Goal: Information Seeking & Learning: Check status

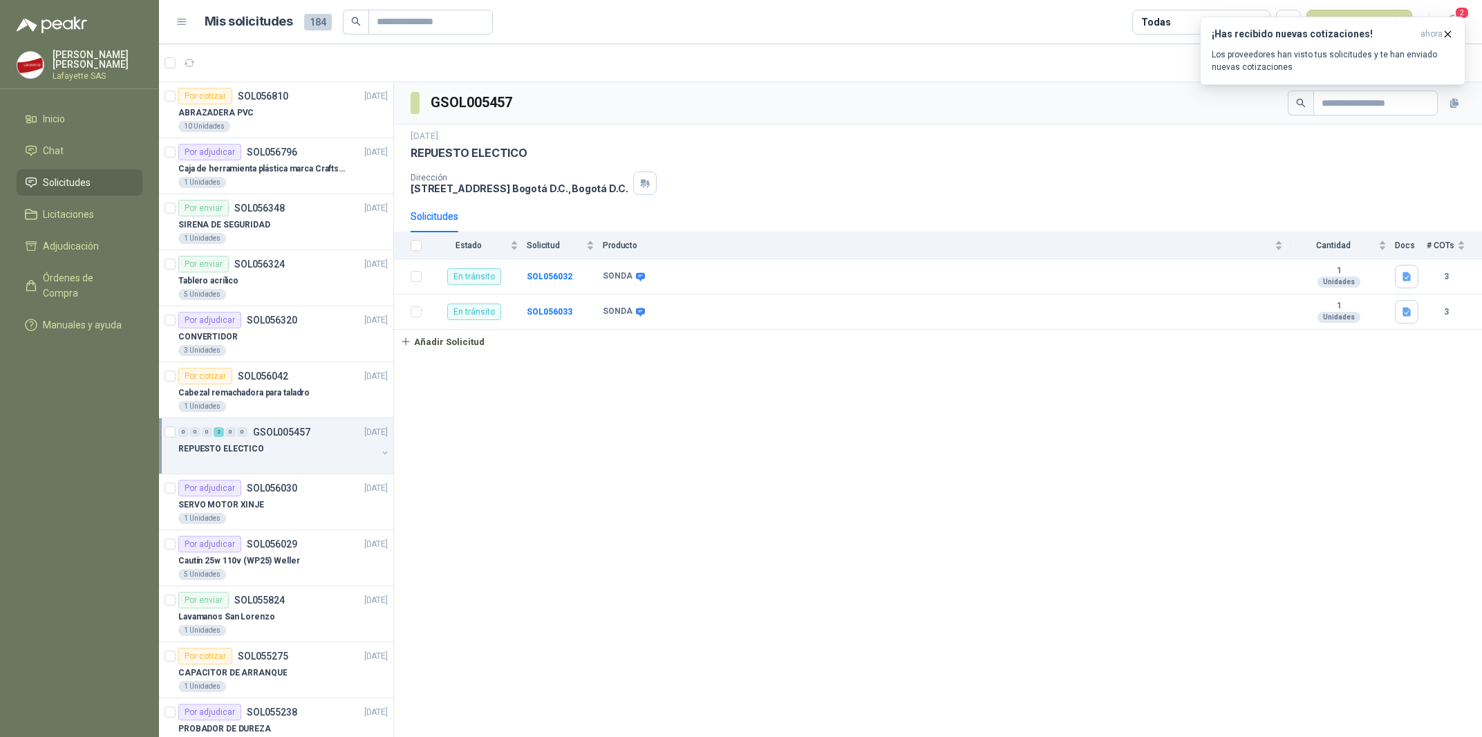
scroll to position [278, 0]
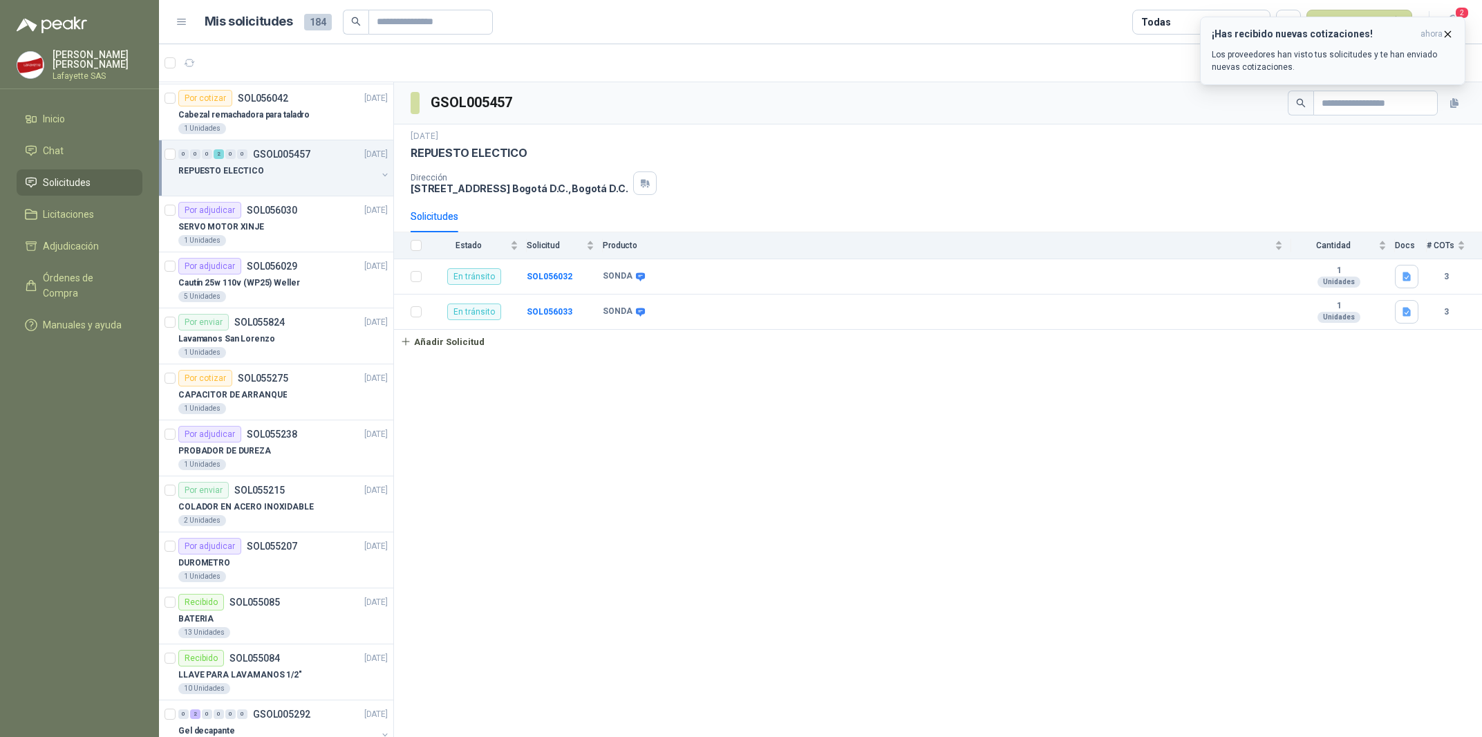
click at [1220, 66] on p "Los proveedores han visto tus solicitudes y te han enviado nuevas cotizaciones." at bounding box center [1333, 60] width 242 height 25
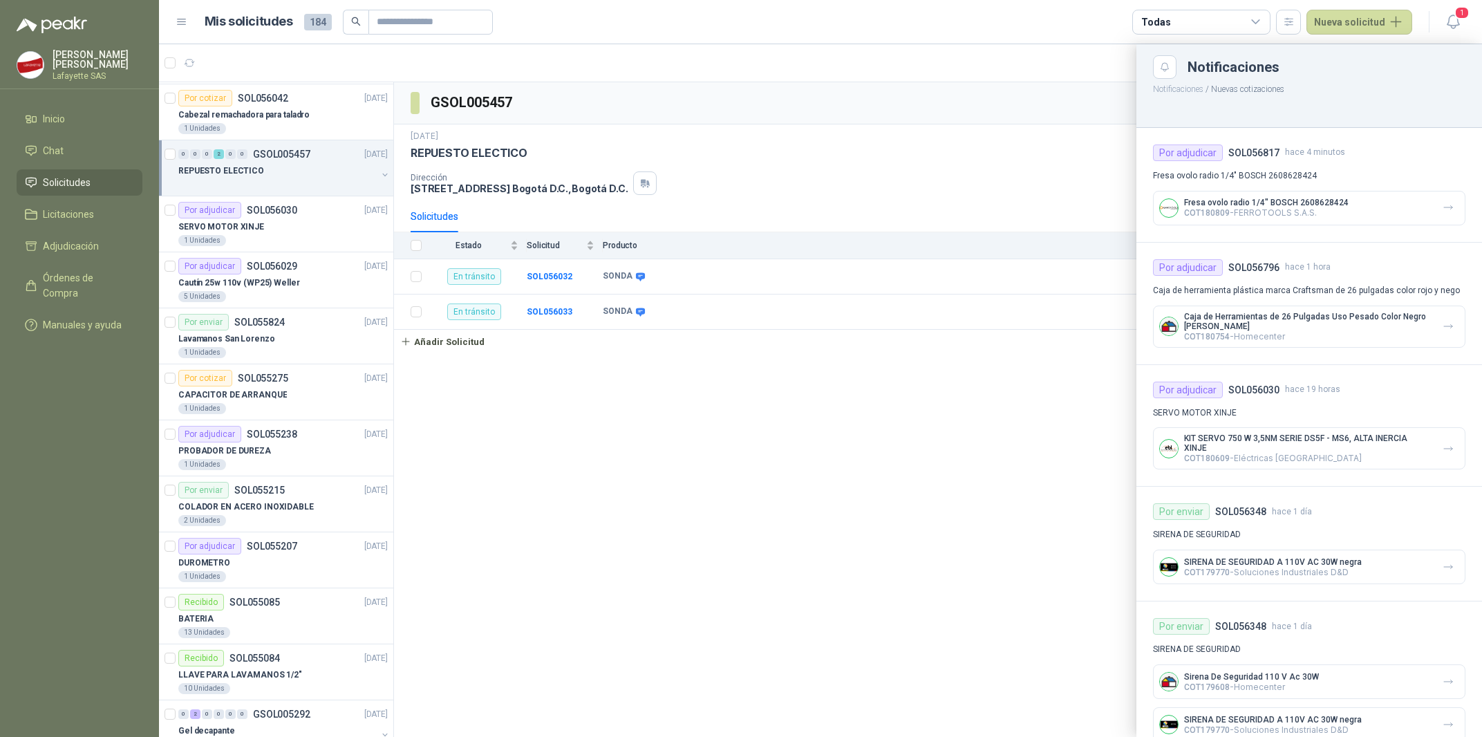
click at [999, 419] on div at bounding box center [820, 390] width 1323 height 693
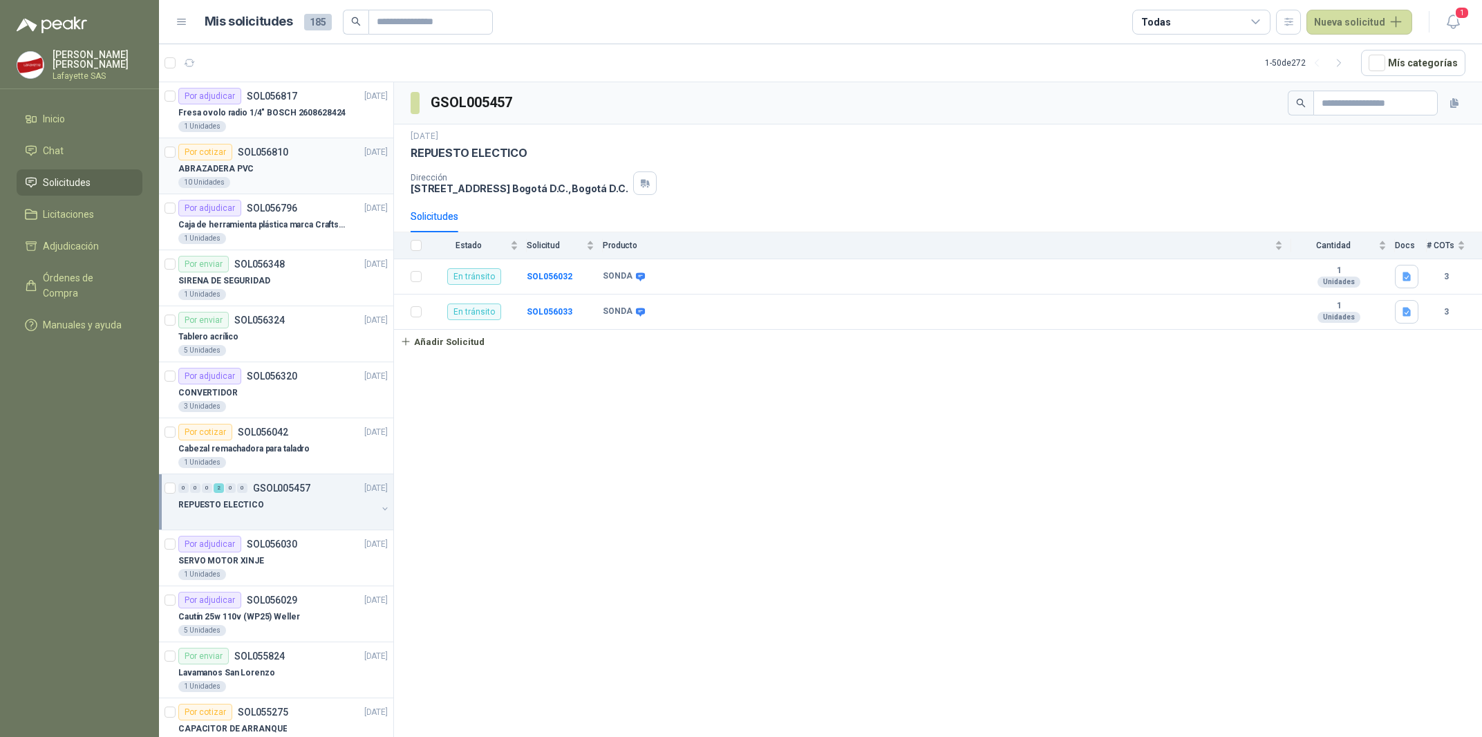
click at [257, 171] on div "ABRAZADERA PVC" at bounding box center [282, 168] width 209 height 17
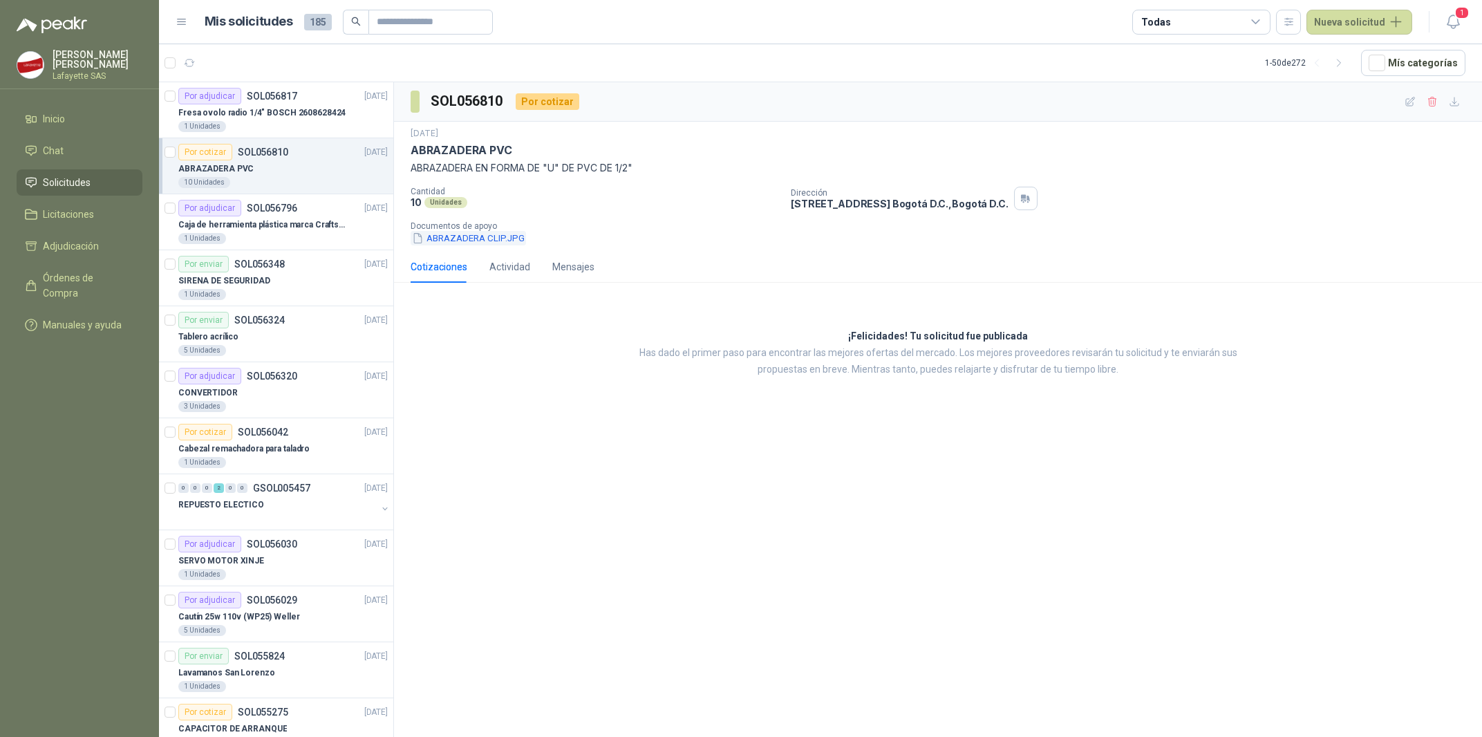
click at [477, 239] on button "ABRAZADERA CLIP.JPG" at bounding box center [468, 238] width 115 height 15
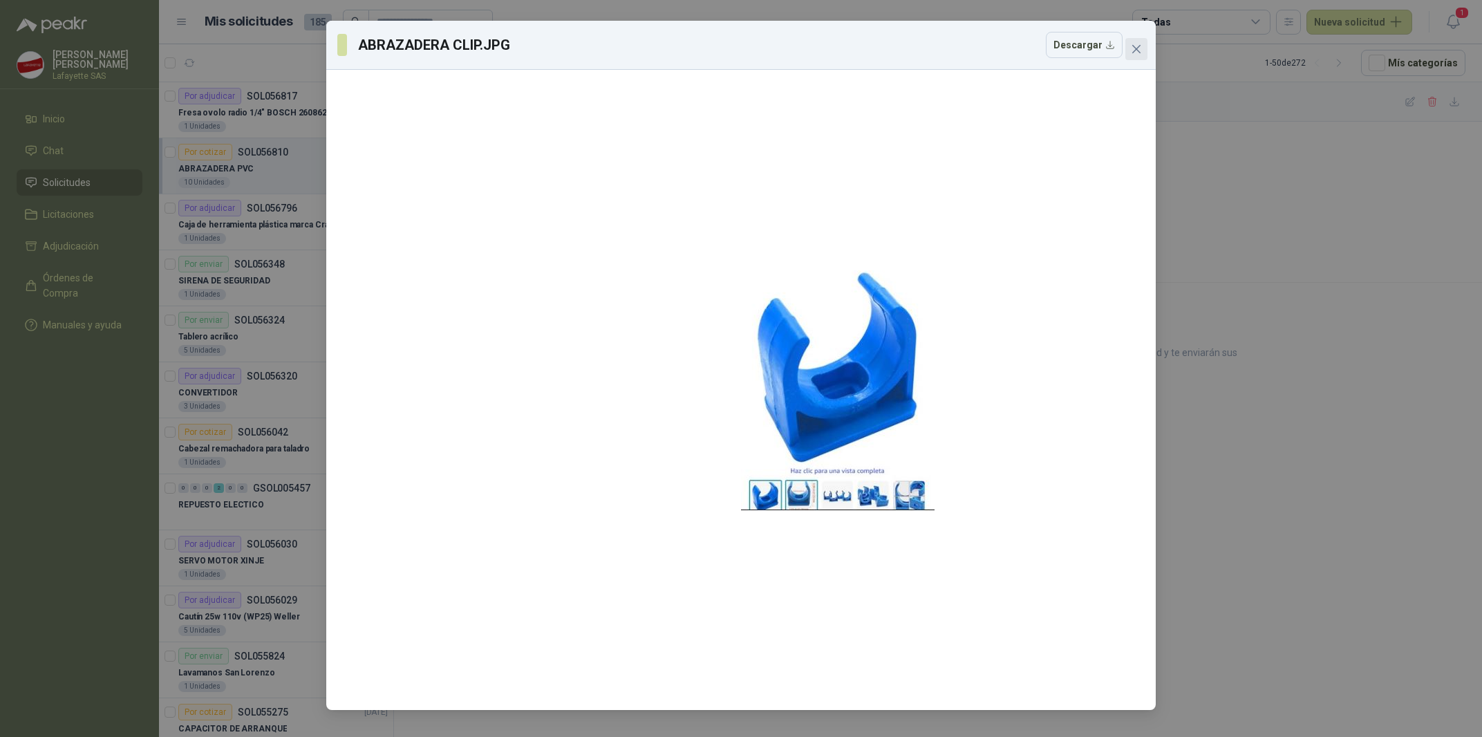
click at [1139, 46] on icon "close" at bounding box center [1136, 49] width 8 height 8
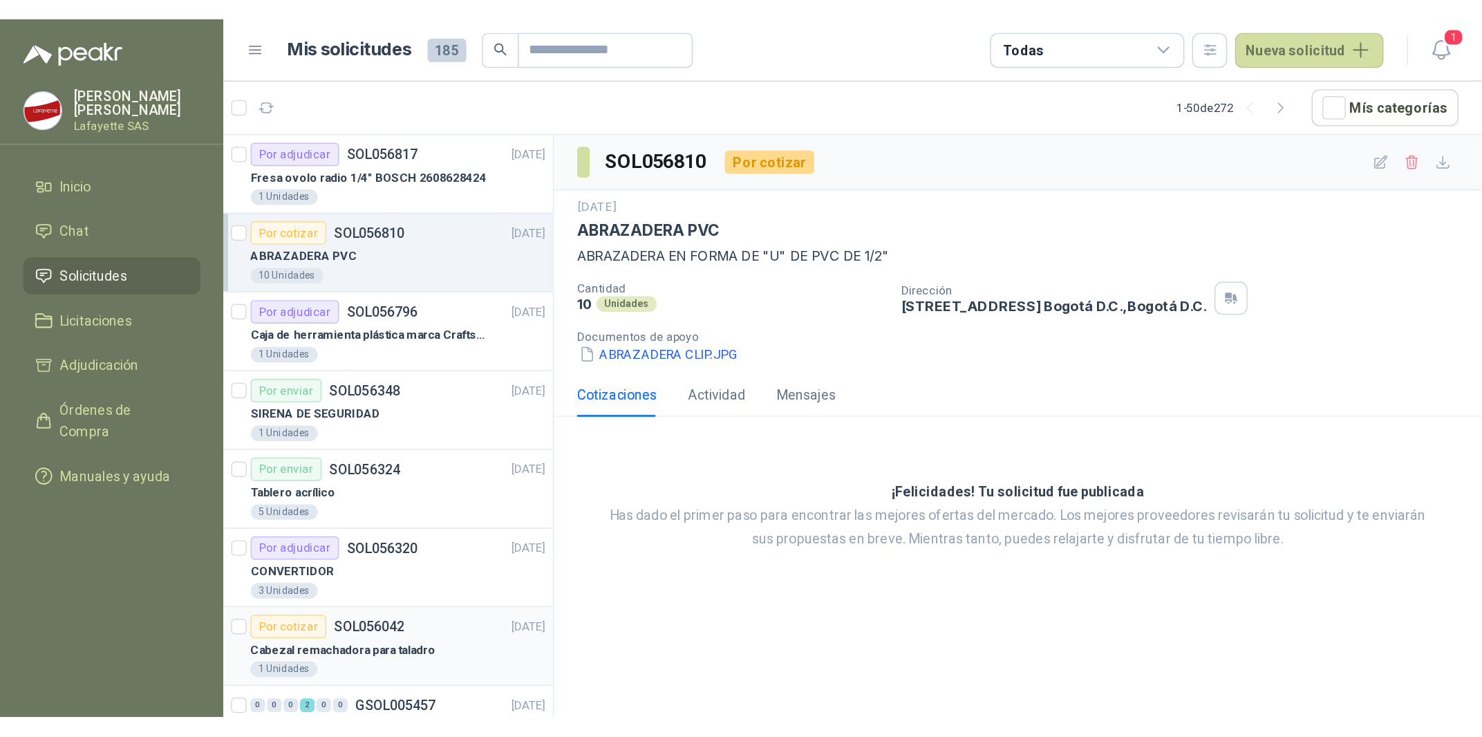
scroll to position [139, 0]
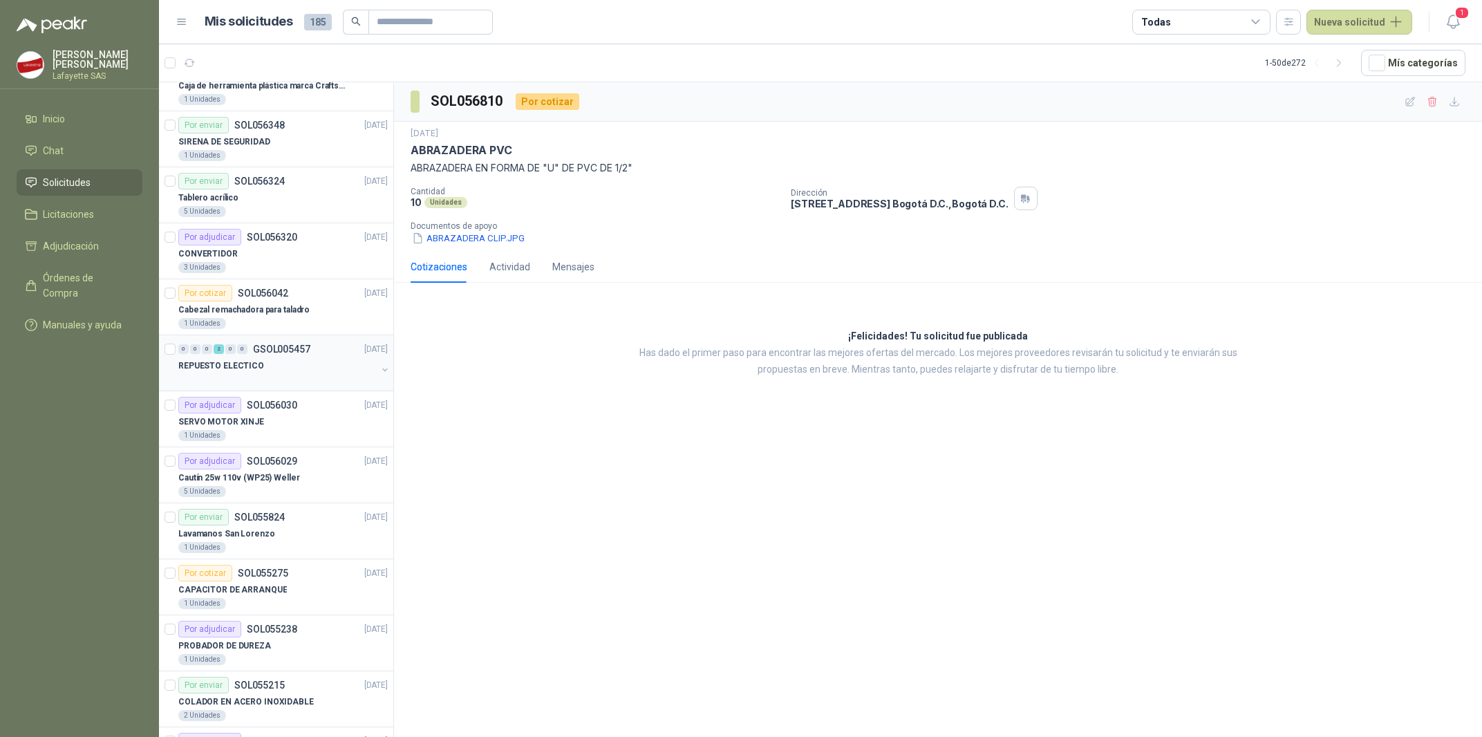
click at [279, 360] on div "REPUESTO ELECTICO" at bounding box center [277, 365] width 198 height 17
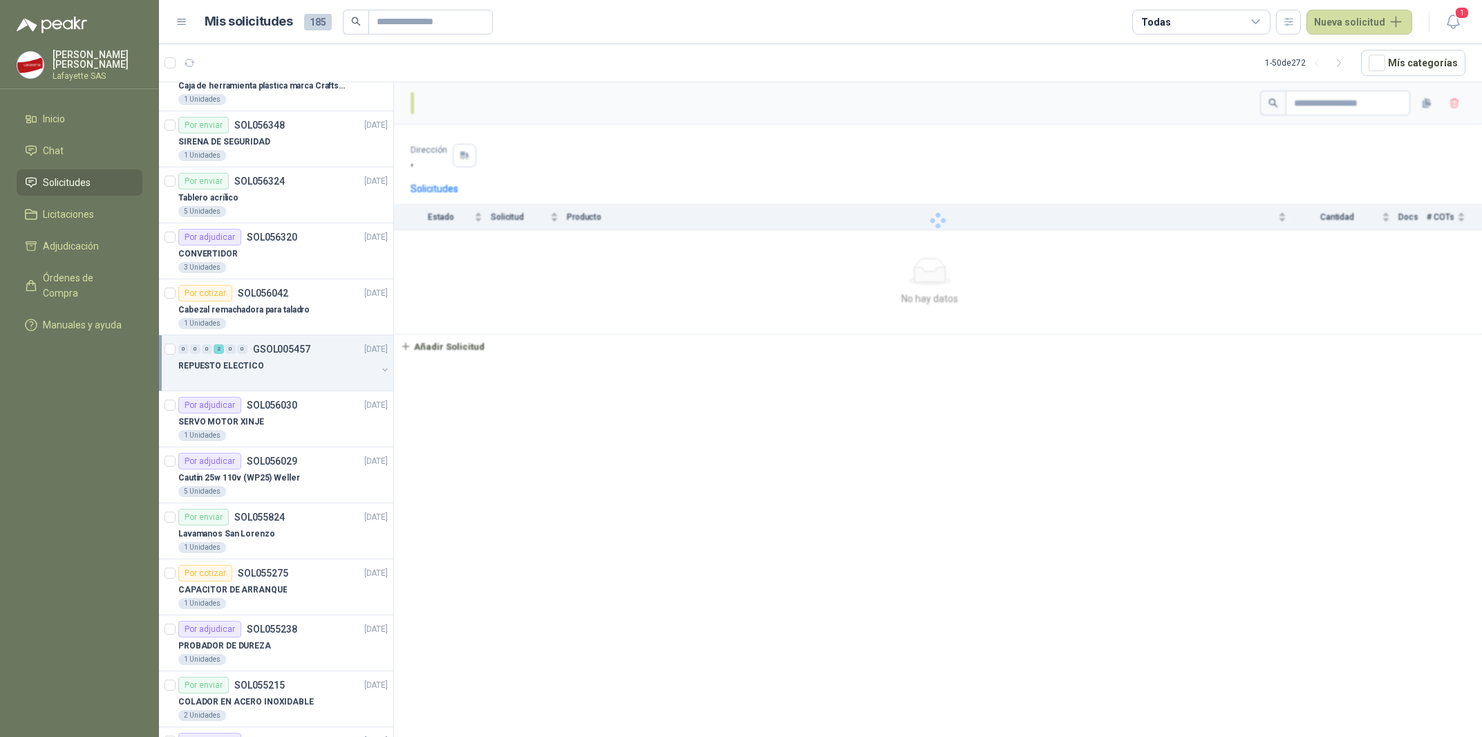
scroll to position [139, 0]
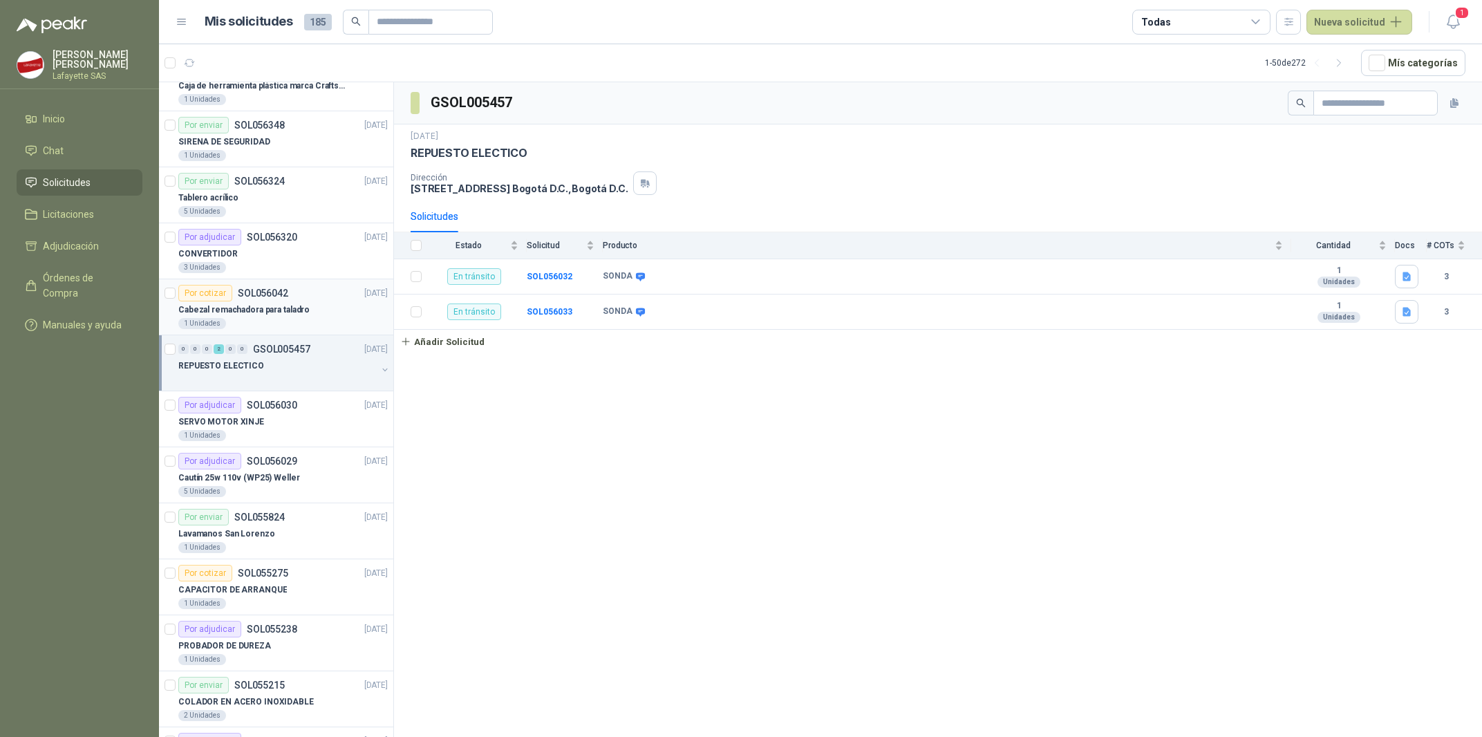
click at [238, 283] on article "Por cotizar SOL056042 15/09/25 Cabezal remachadora para taladro 1 Unidades" at bounding box center [276, 307] width 234 height 56
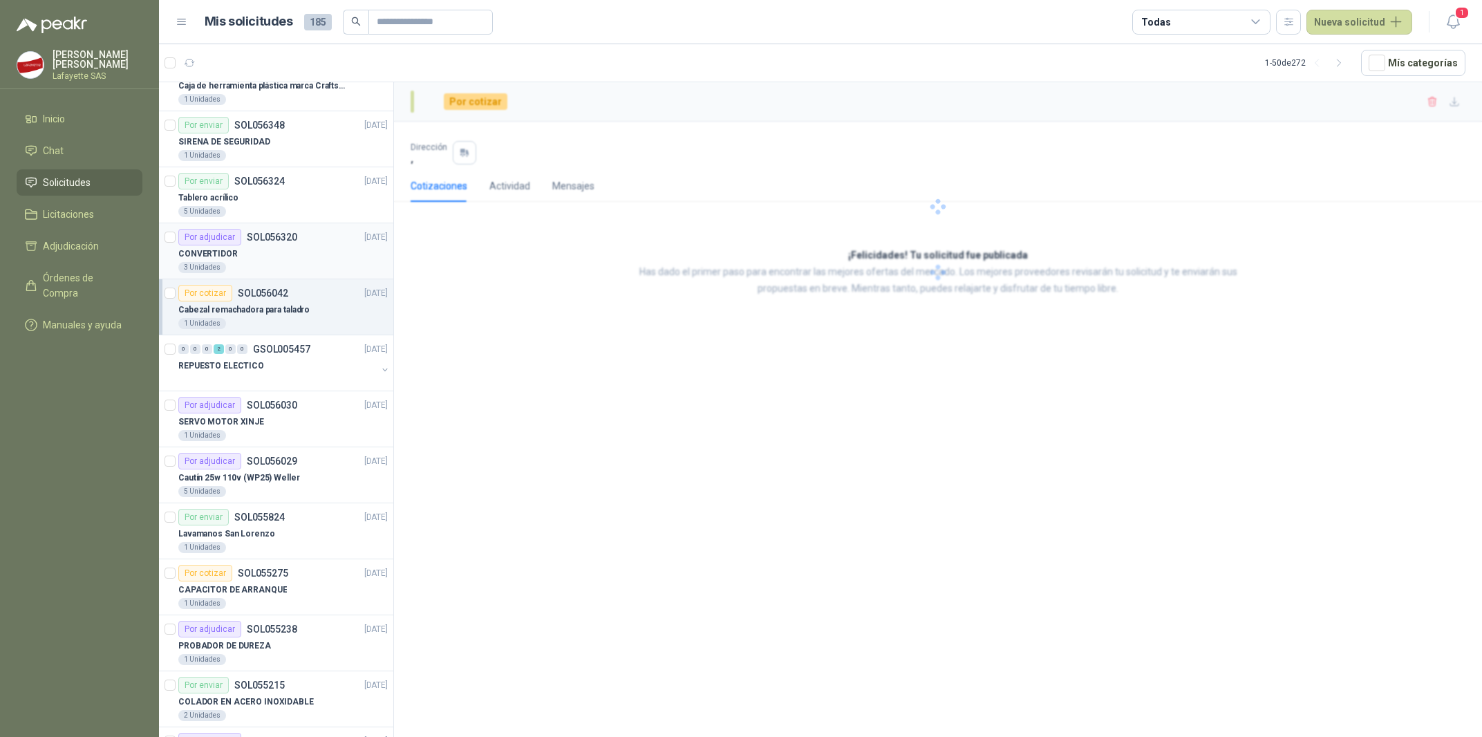
click at [247, 260] on div "CONVERTIDOR" at bounding box center [282, 253] width 209 height 17
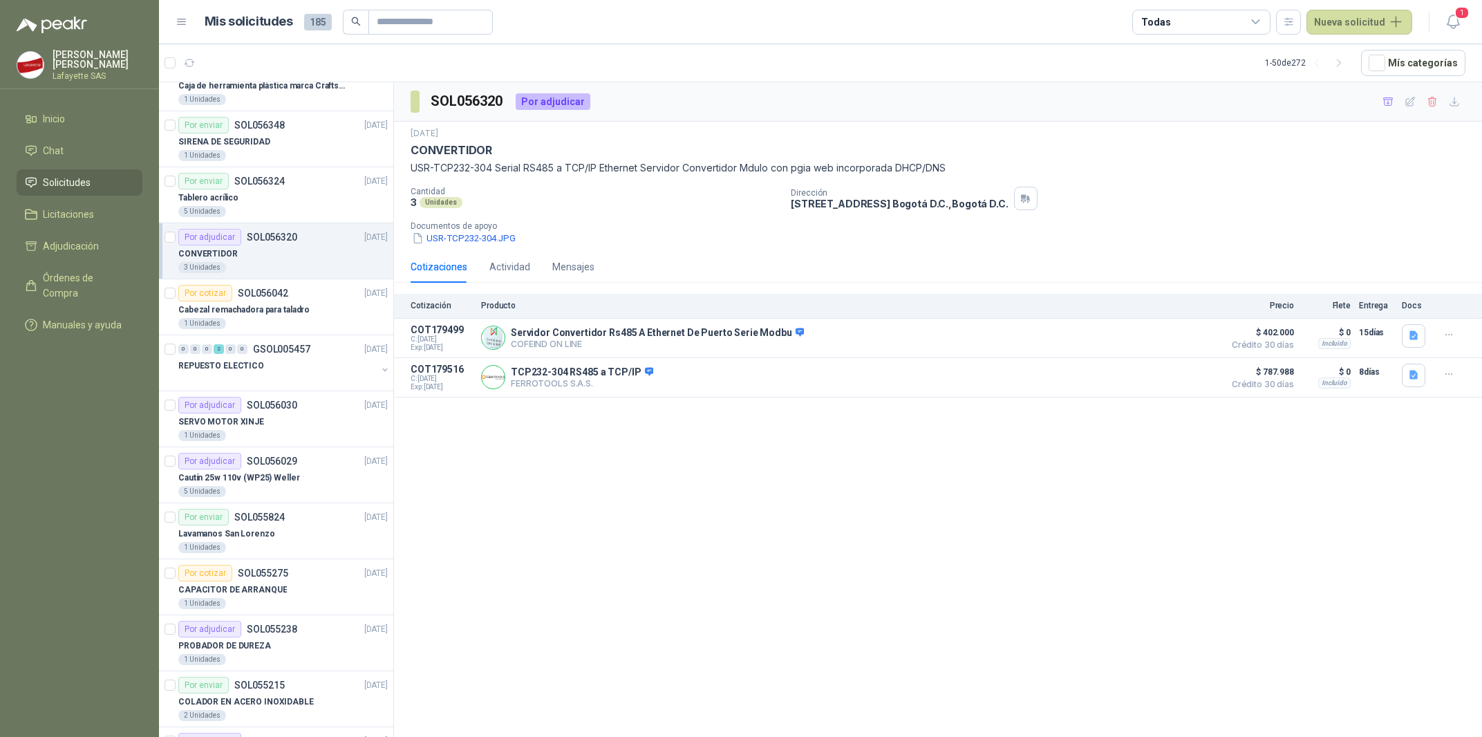
drag, startPoint x: 1393, startPoint y: 100, endPoint x: 1330, endPoint y: 246, distance: 159.7
click at [1330, 246] on div "SOL056320 Por adjudicar 16 sept, 2025 CONVERTIDOR USR-TCP232-304 Serial RS485 a…" at bounding box center [938, 239] width 1088 height 315
click at [1408, 103] on icon "button" at bounding box center [1410, 102] width 12 height 12
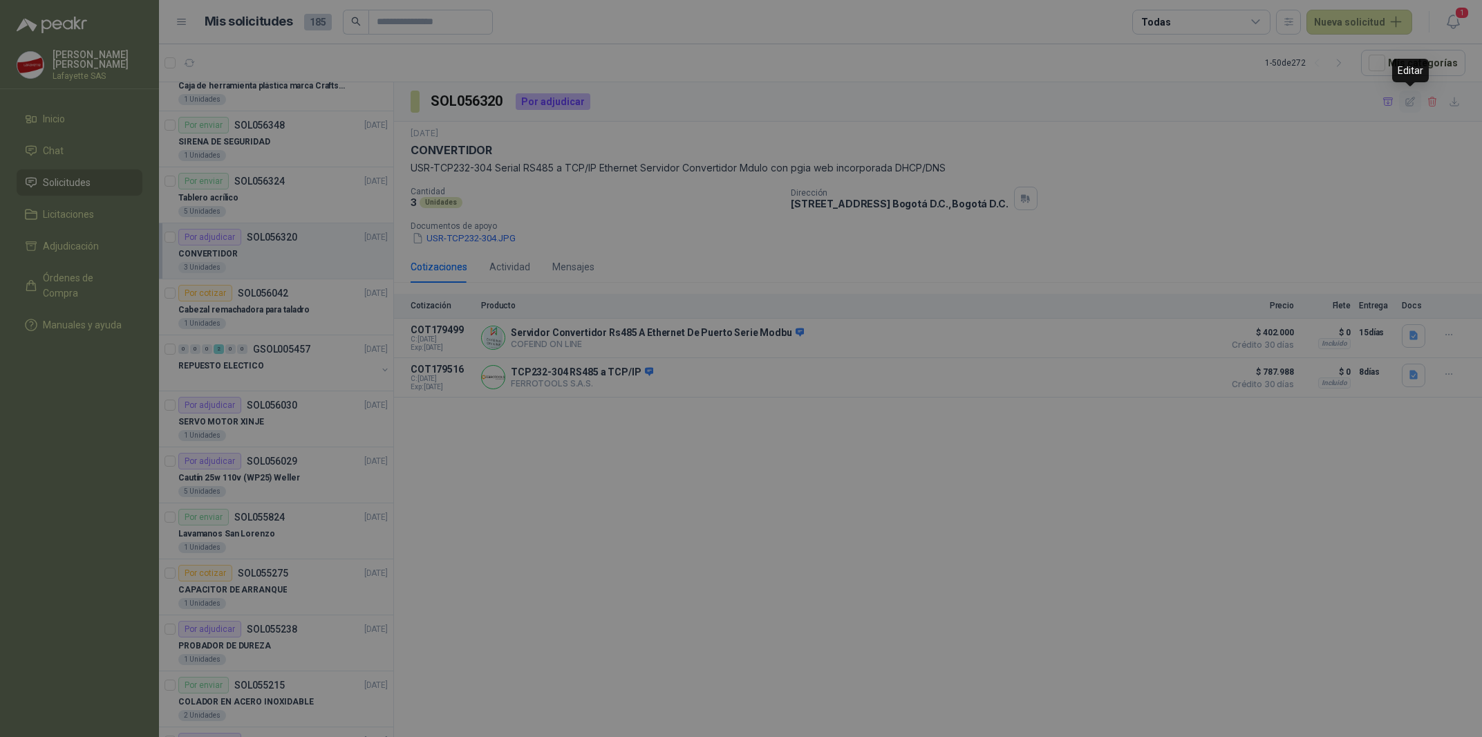
type input "**********"
type textarea "**********"
type input "*"
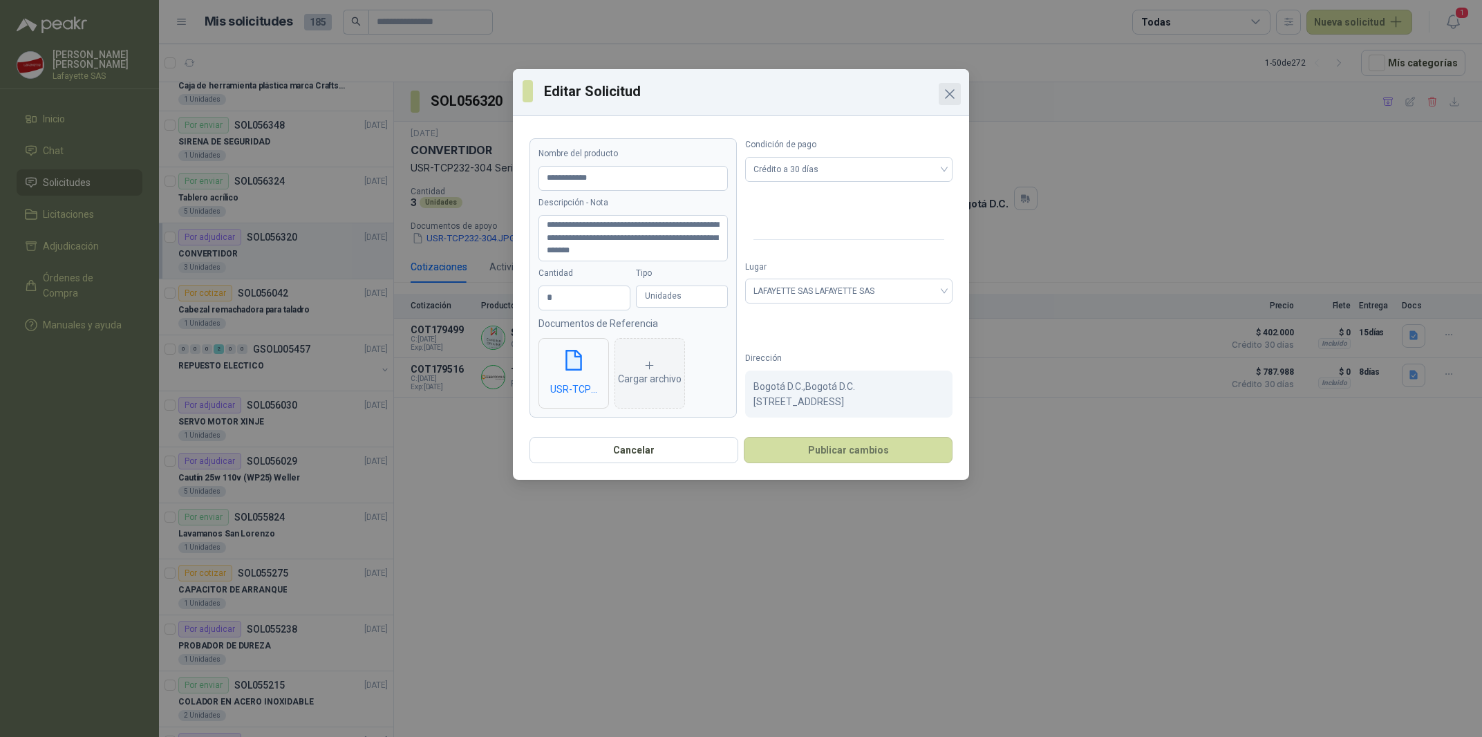
click at [954, 86] on icon "Close" at bounding box center [949, 94] width 17 height 17
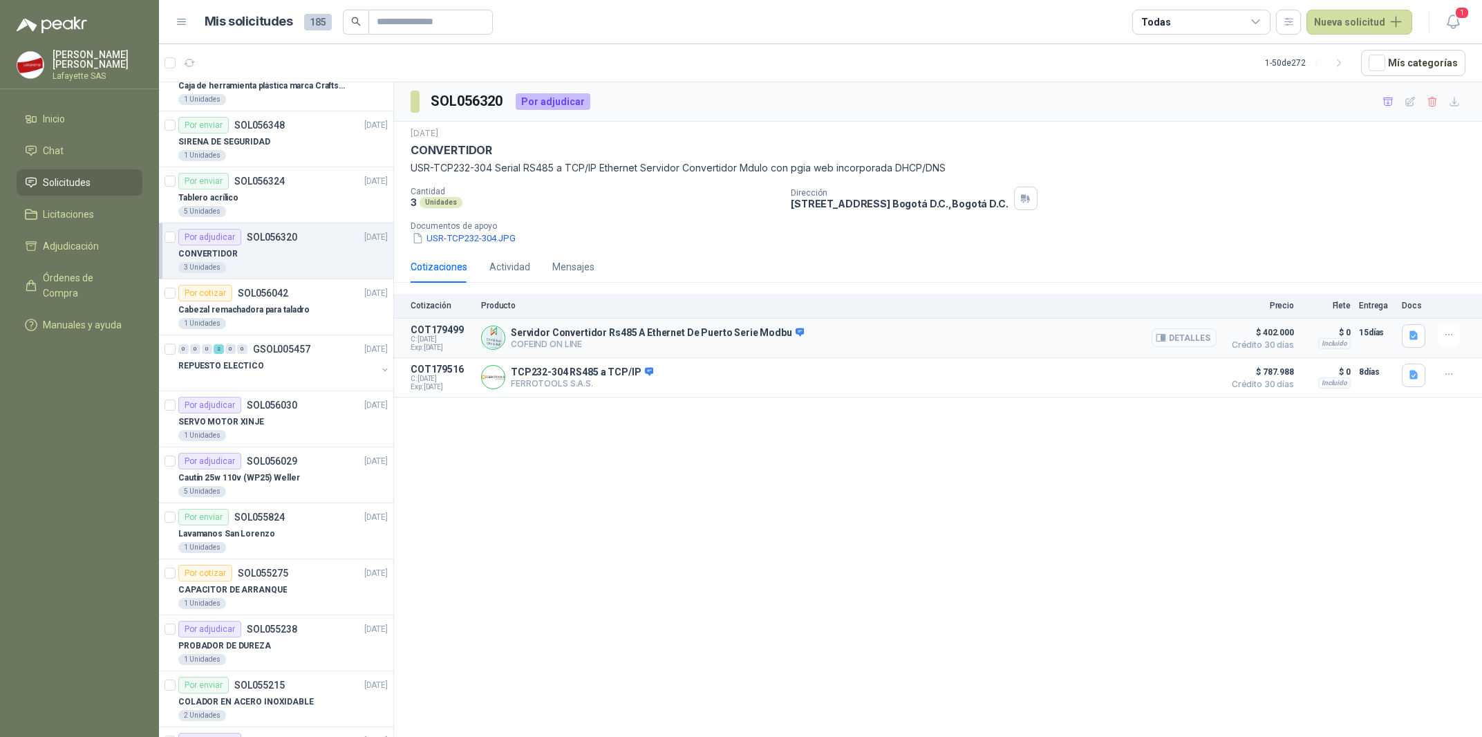
click at [1206, 343] on button "Detalles" at bounding box center [1183, 337] width 65 height 19
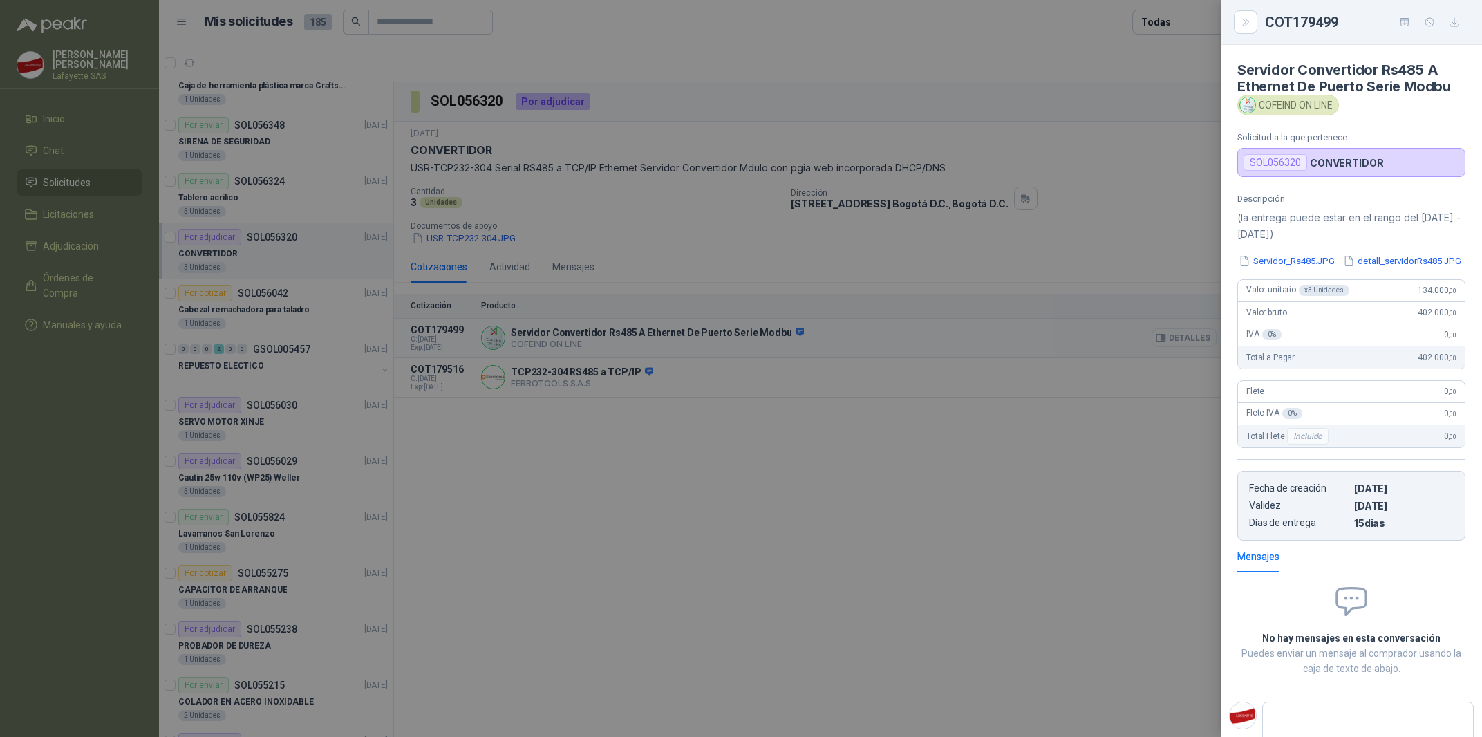
scroll to position [47, 0]
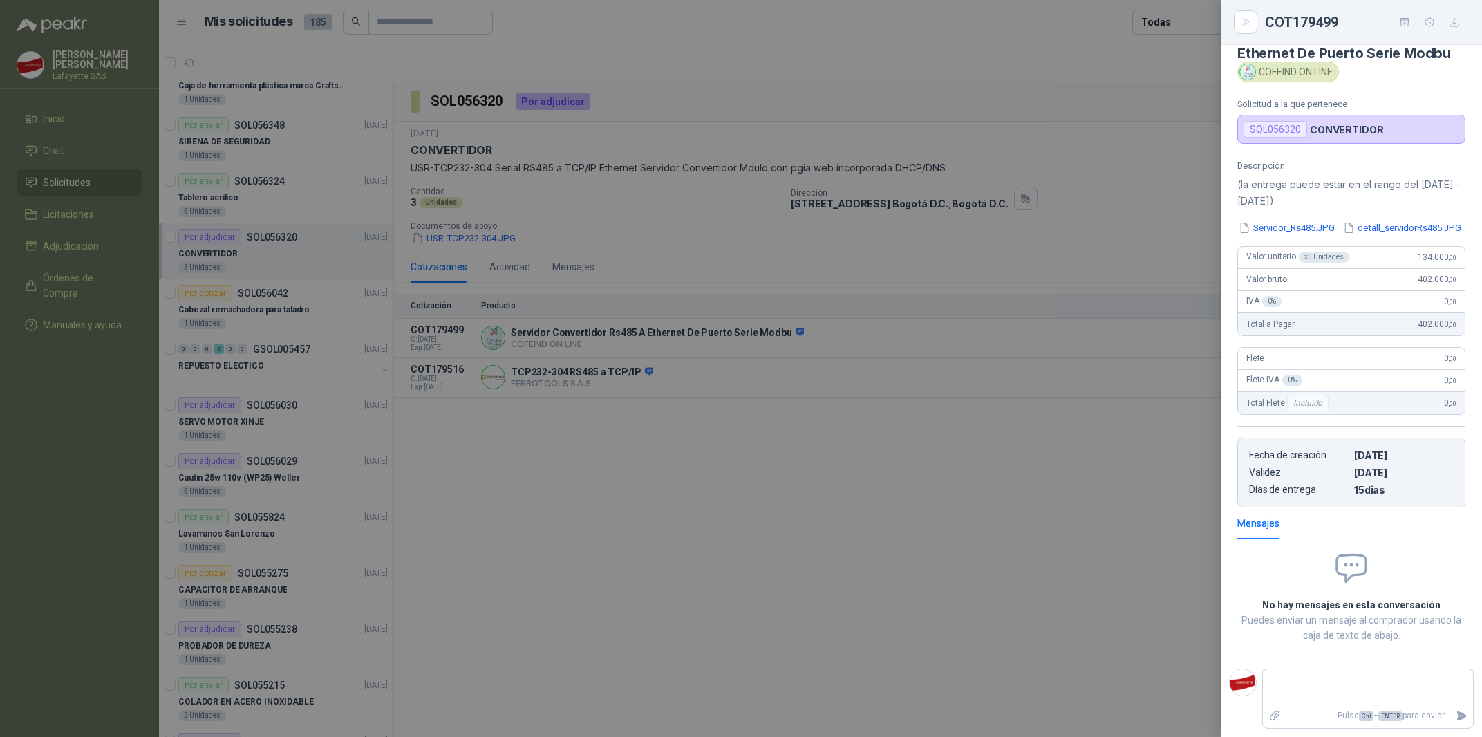
click at [848, 437] on div at bounding box center [741, 368] width 1482 height 737
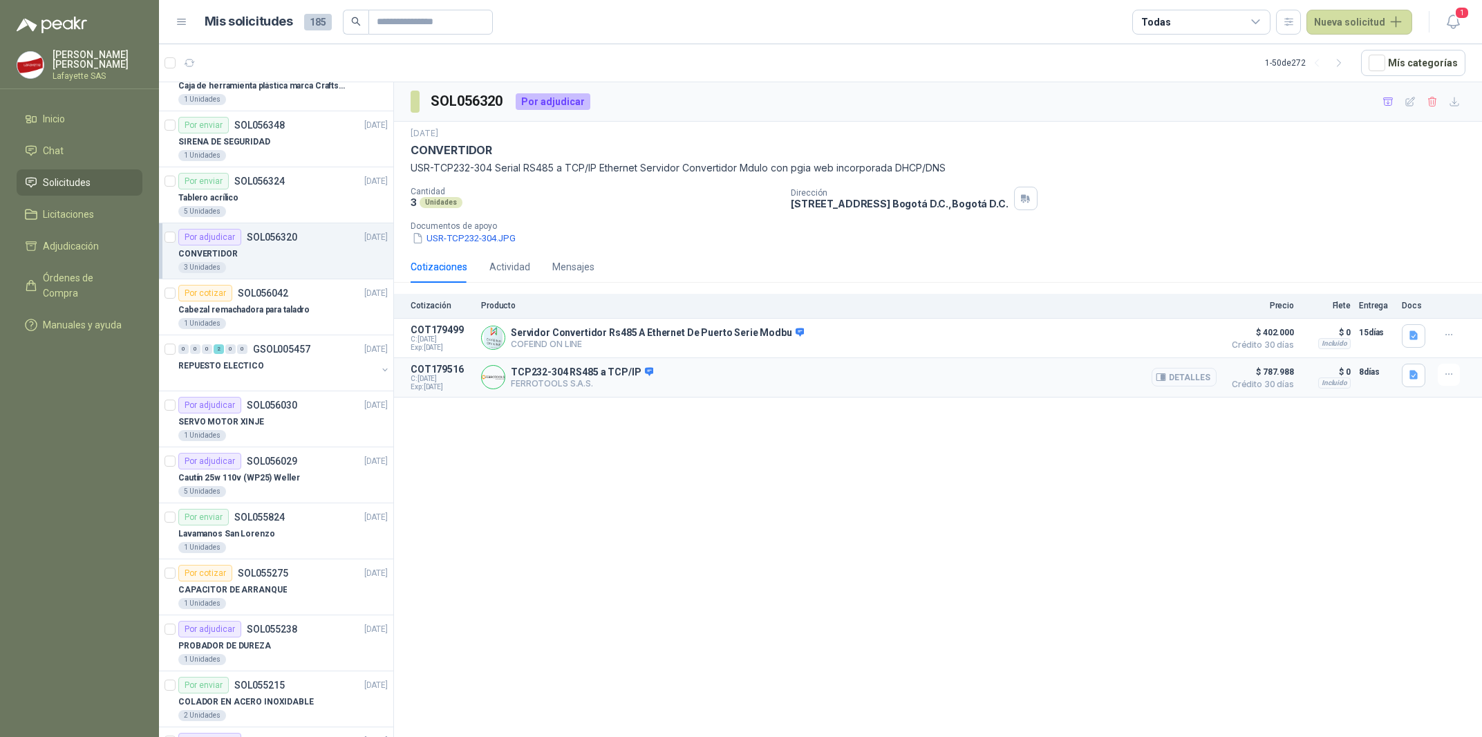
click at [1174, 382] on button "Detalles" at bounding box center [1183, 377] width 65 height 19
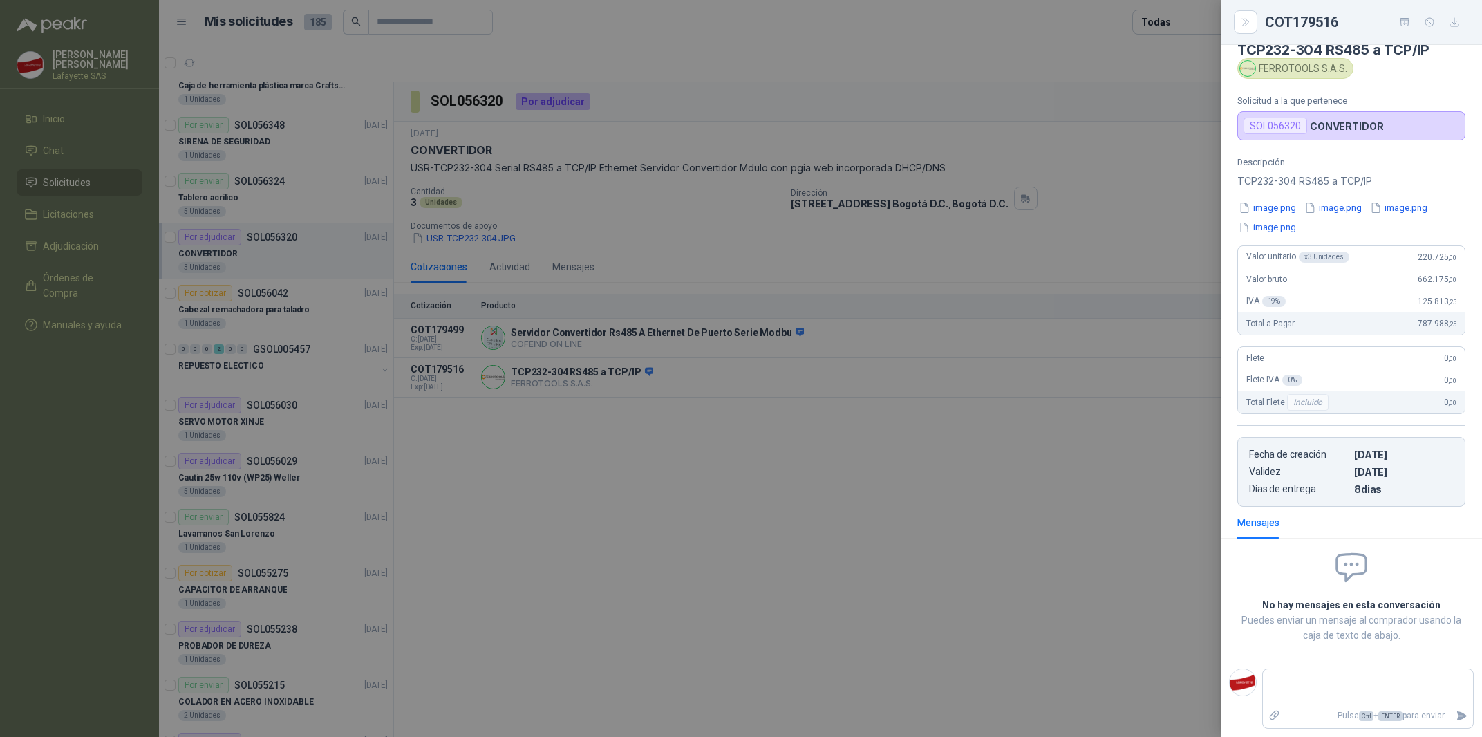
click at [1158, 399] on div at bounding box center [741, 368] width 1482 height 737
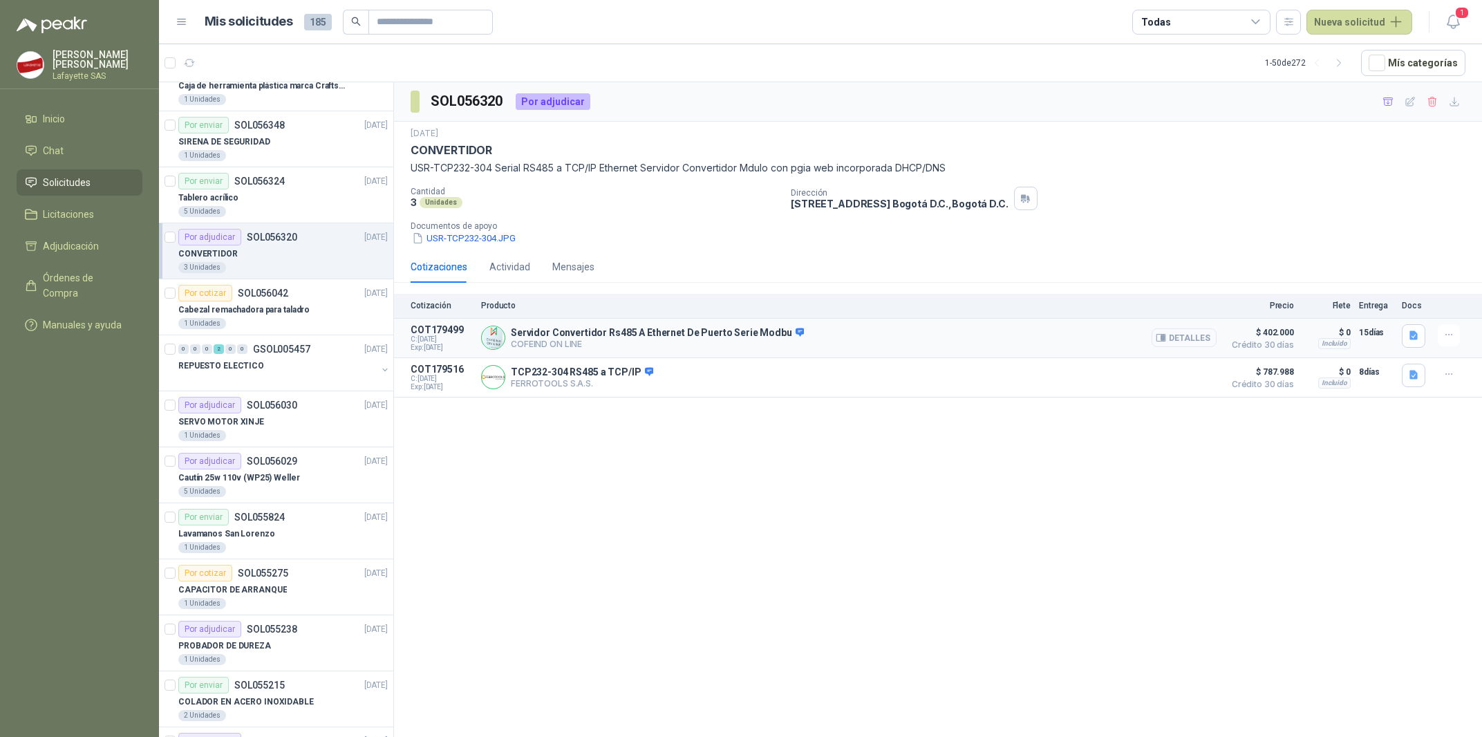
click at [1188, 335] on button "Detalles" at bounding box center [1183, 337] width 65 height 19
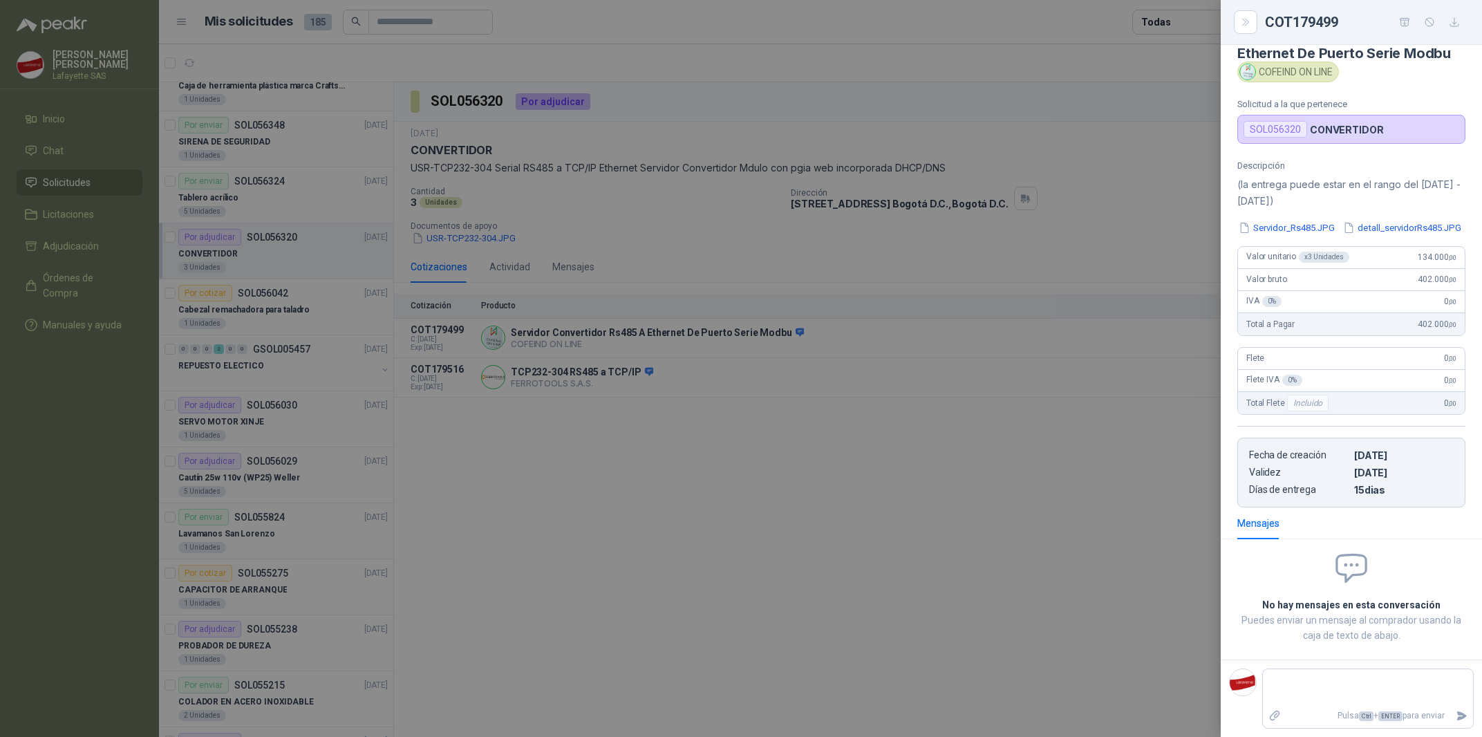
click at [1151, 386] on div at bounding box center [741, 368] width 1482 height 737
